Goal: Feedback & Contribution: Leave review/rating

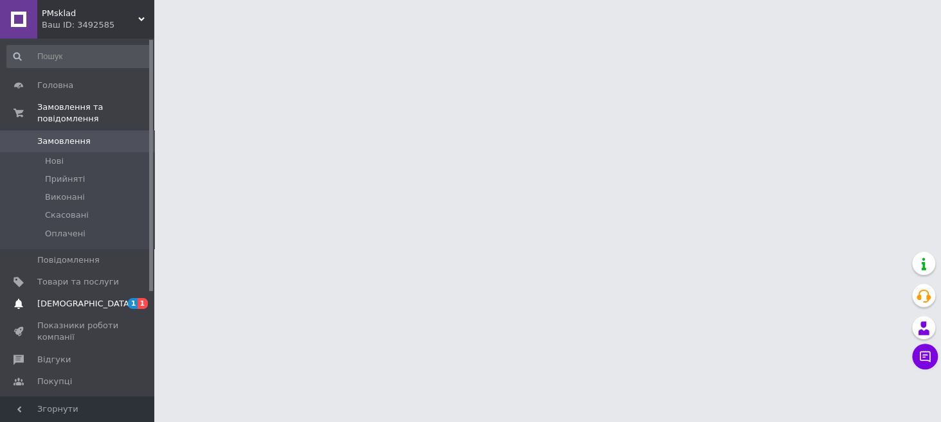
click at [91, 298] on span "[DEMOGRAPHIC_DATA]" at bounding box center [78, 304] width 82 height 12
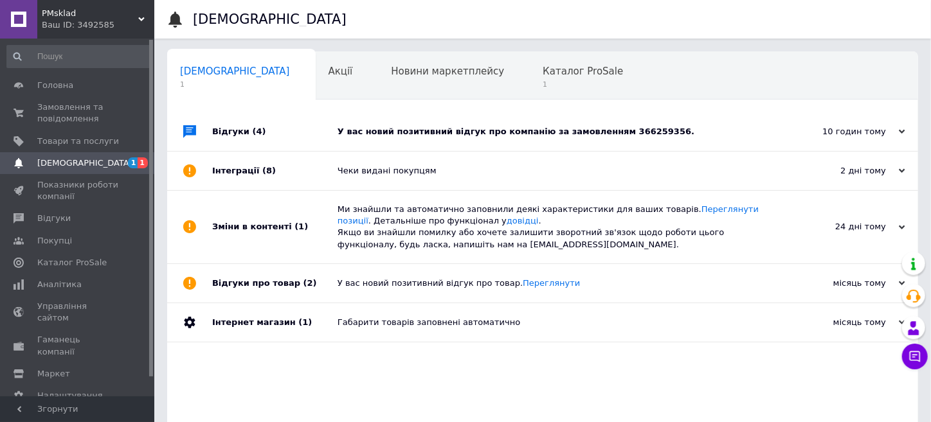
click at [523, 130] on div "У вас новий позитивний відгук про компанію за замовленням 366259356." at bounding box center [556, 132] width 439 height 12
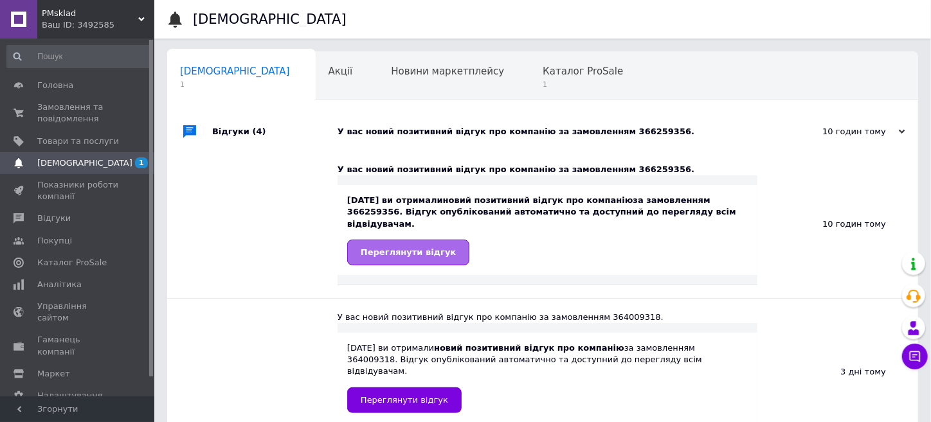
click at [415, 240] on link "Переглянути відгук" at bounding box center [408, 253] width 122 height 26
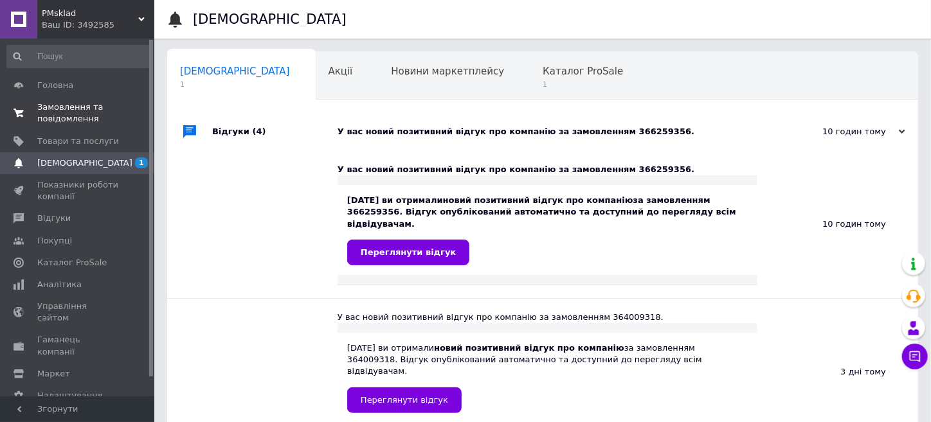
click at [64, 111] on span "Замовлення та повідомлення" at bounding box center [78, 113] width 82 height 23
